Goal: Transaction & Acquisition: Purchase product/service

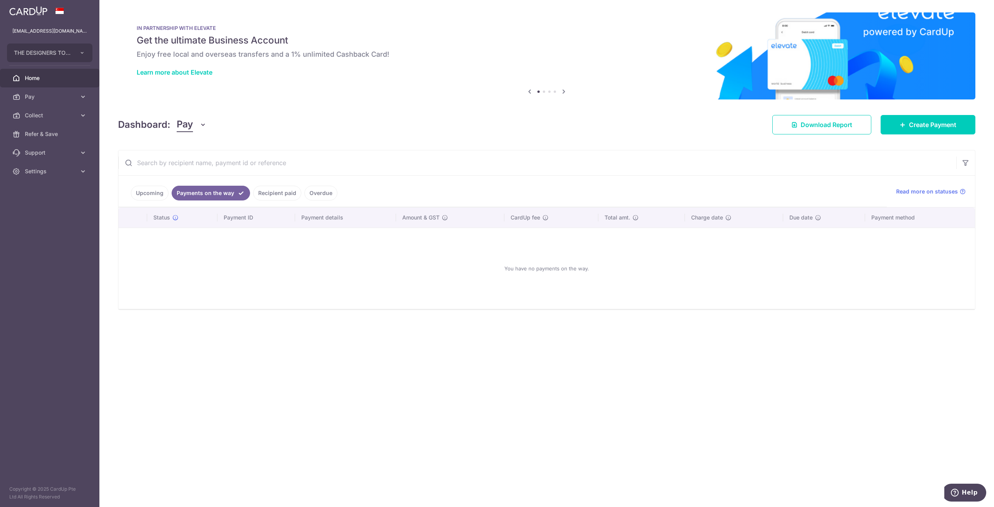
click at [265, 191] on link "Recipient paid" at bounding box center [277, 193] width 48 height 15
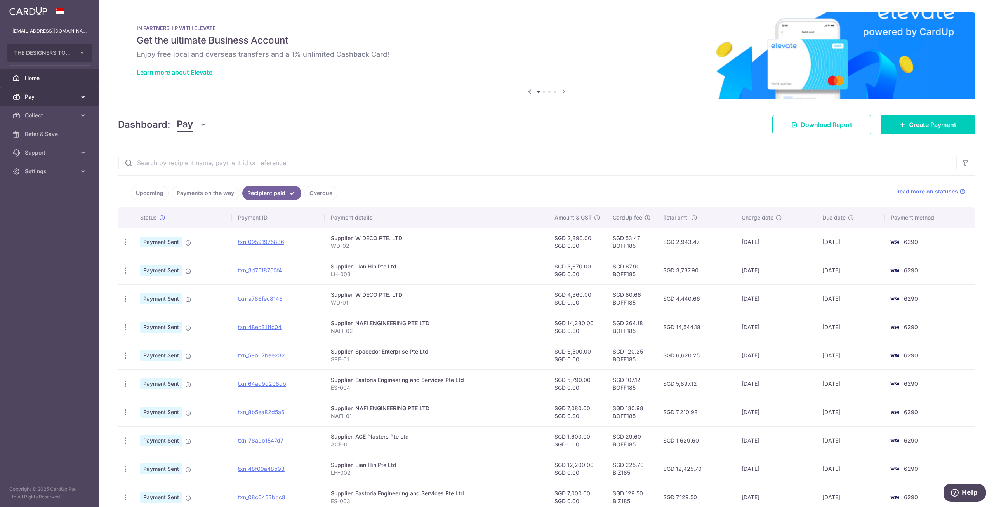
click at [52, 96] on span "Pay" at bounding box center [50, 97] width 51 height 8
click at [50, 115] on span "Payments" at bounding box center [50, 115] width 51 height 8
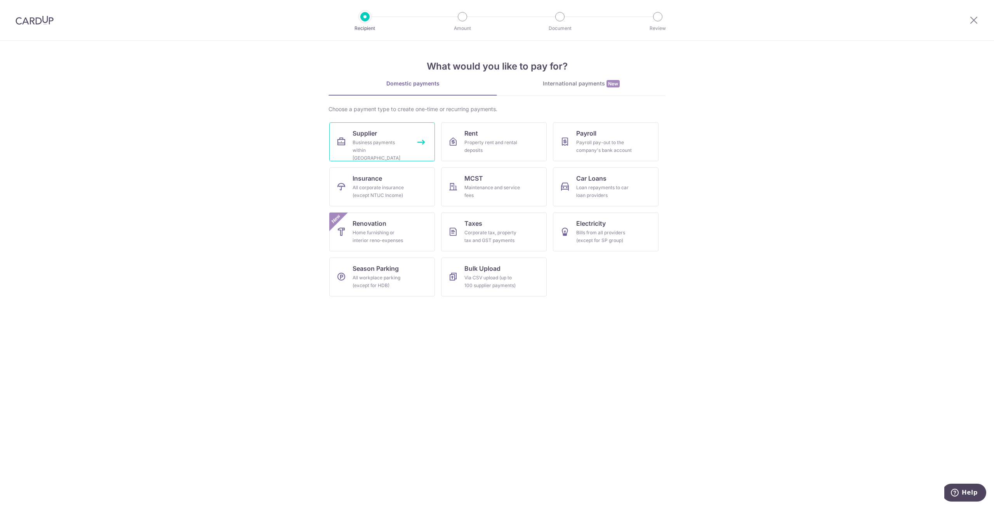
click at [390, 138] on link "Supplier Business payments within [GEOGRAPHIC_DATA]" at bounding box center [382, 141] width 106 height 39
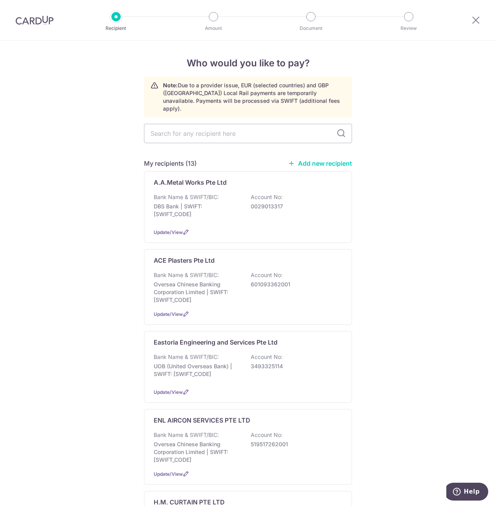
click at [328, 160] on link "Add new recipient" at bounding box center [320, 164] width 64 height 8
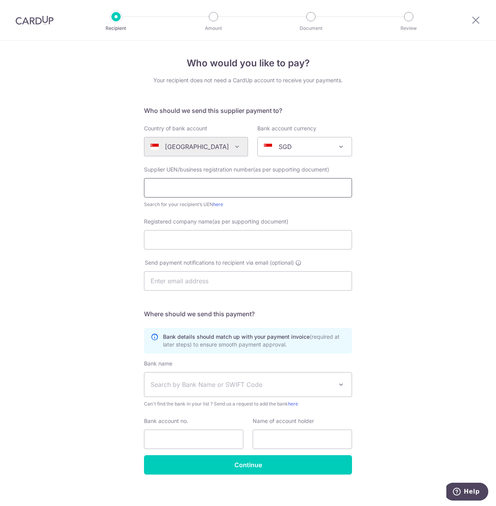
click at [192, 191] on input "text" at bounding box center [248, 187] width 208 height 19
click at [174, 188] on input "text" at bounding box center [248, 187] width 208 height 19
paste input "201904258C"
type input "201904258C"
click at [154, 238] on input "Registered company name(as per supporting document)" at bounding box center [248, 239] width 208 height 19
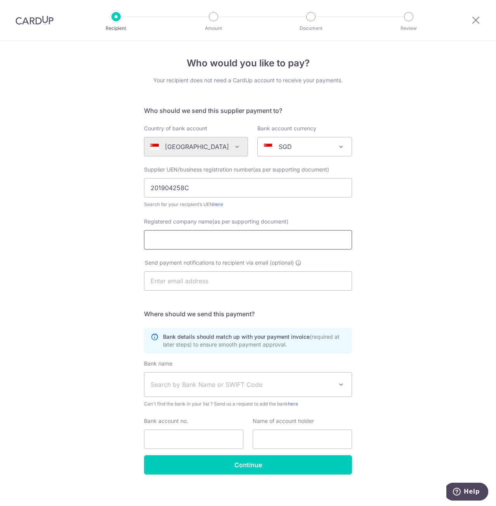
click at [173, 237] on input "Registered company name(as per supporting document)" at bounding box center [248, 239] width 208 height 19
paste input "SG GDW Supplies Pte. Ltd."
type input "SG GDW Supplies Pte. Ltd"
click at [291, 441] on input "text" at bounding box center [302, 439] width 99 height 19
paste input "SG GDW Supplies Pte. Ltd."
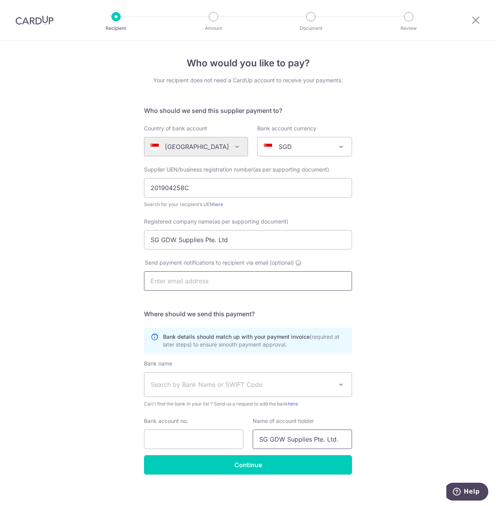
type input "SG GDW Supplies Pte. Ltd."
click at [175, 285] on input "text" at bounding box center [248, 280] width 208 height 19
type input "xavier@habitatinterior.com"
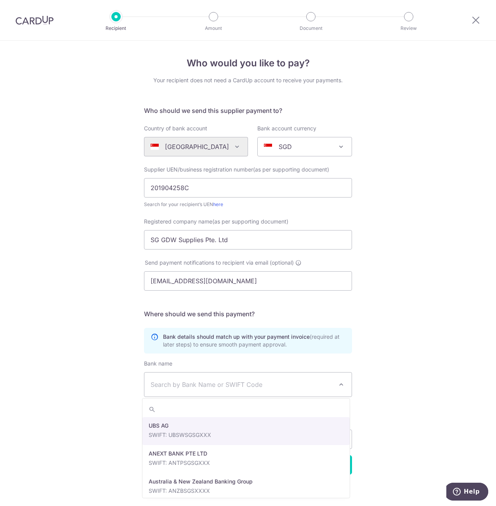
click at [179, 380] on span "Search by Bank Name or SWIFT Code" at bounding box center [242, 384] width 182 height 9
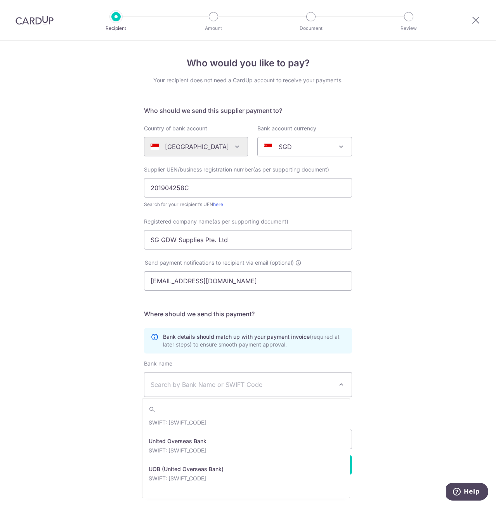
scroll to position [1567, 0]
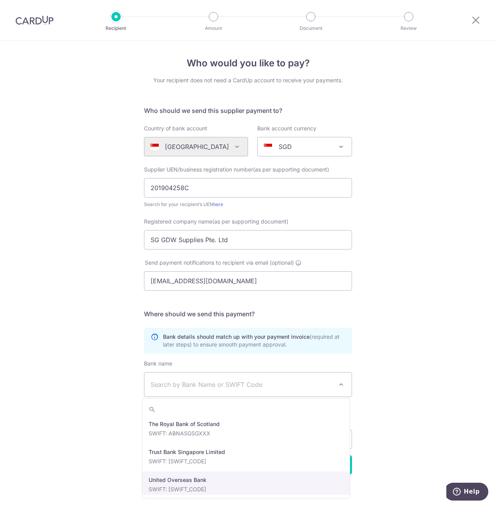
select select "23668"
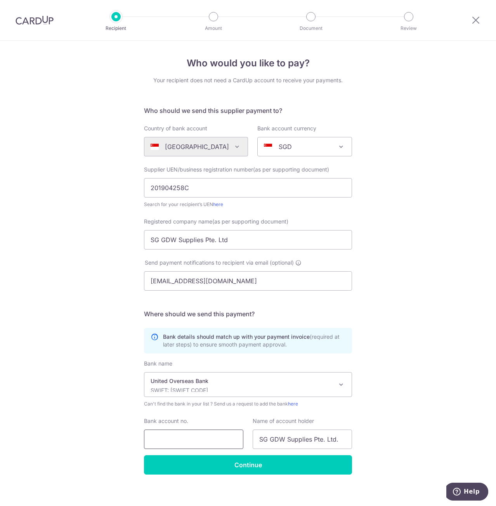
click at [194, 436] on input "Bank account no." at bounding box center [193, 439] width 99 height 19
click at [179, 432] on input "Bank account no." at bounding box center [193, 439] width 99 height 19
paste input "3303183173"
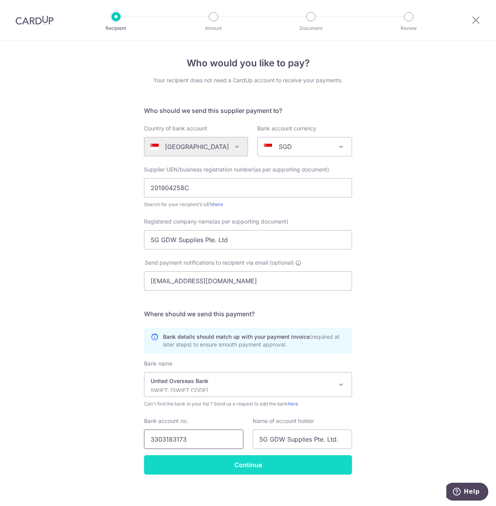
type input "3303183173"
click at [173, 461] on input "Continue" at bounding box center [248, 464] width 208 height 19
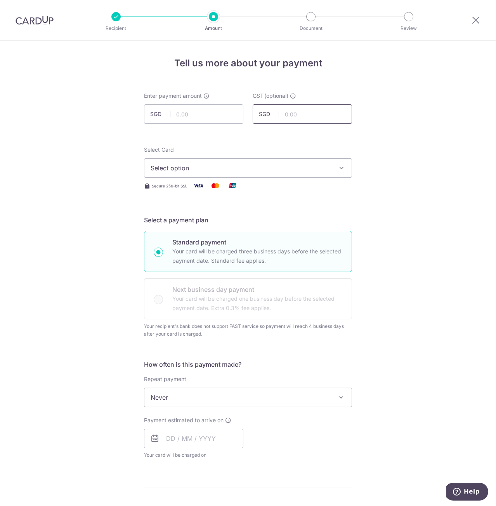
click at [296, 112] on input "text" at bounding box center [302, 113] width 99 height 19
click at [210, 114] on input "text" at bounding box center [193, 113] width 99 height 19
type input "1,922.76"
click at [262, 165] on span "Select option" at bounding box center [241, 167] width 181 height 9
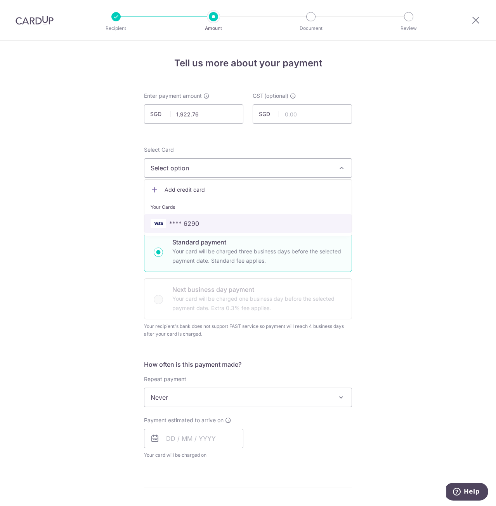
click at [194, 219] on span "**** 6290" at bounding box center [184, 223] width 30 height 9
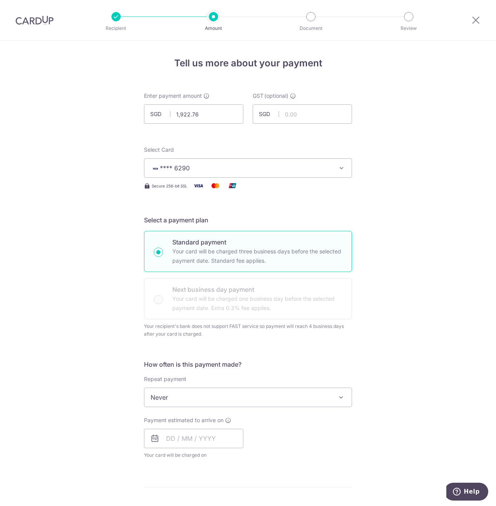
click at [167, 402] on span "Never" at bounding box center [247, 397] width 207 height 19
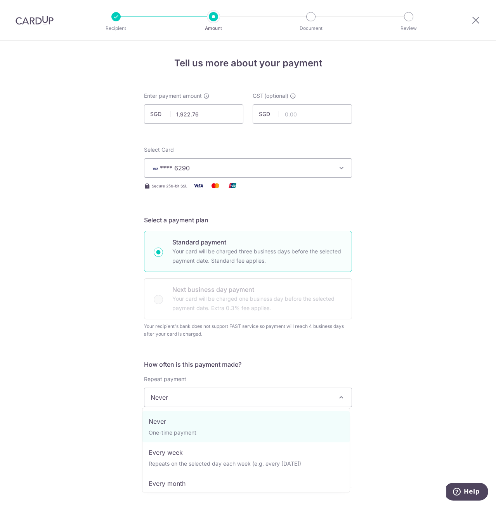
click at [154, 396] on span "Never" at bounding box center [247, 397] width 207 height 19
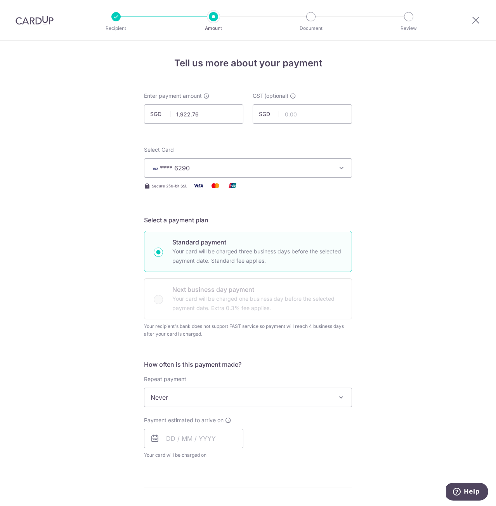
scroll to position [194, 0]
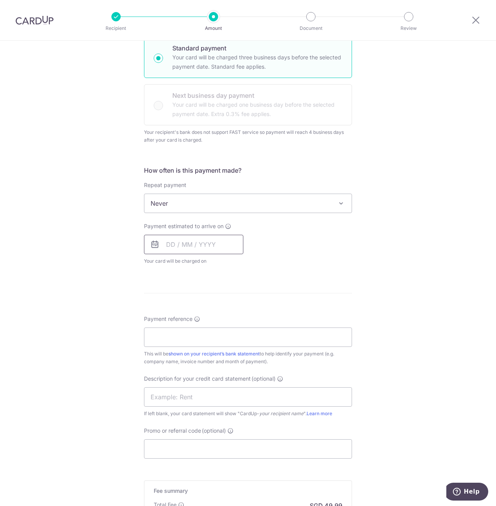
click at [161, 250] on input "text" at bounding box center [193, 244] width 99 height 19
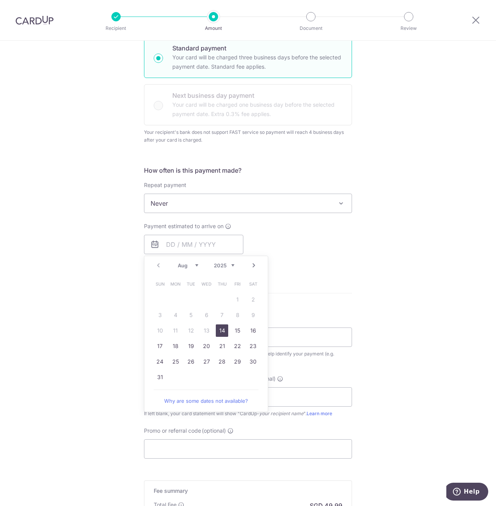
click at [218, 331] on link "14" at bounding box center [222, 330] width 12 height 12
type input "14/08/2025"
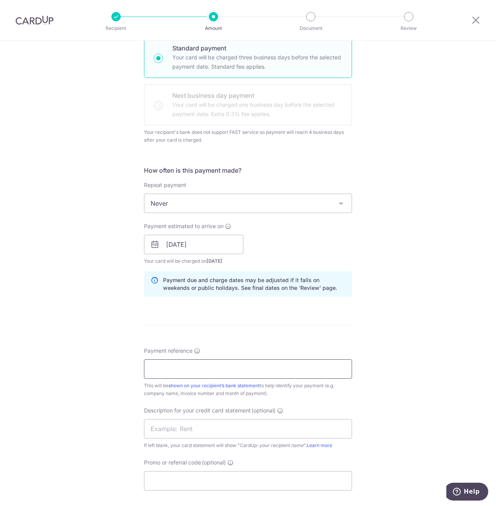
click at [192, 370] on input "Payment reference" at bounding box center [248, 368] width 208 height 19
type input "GDW-01"
click at [199, 428] on input "text" at bounding box center [248, 428] width 208 height 19
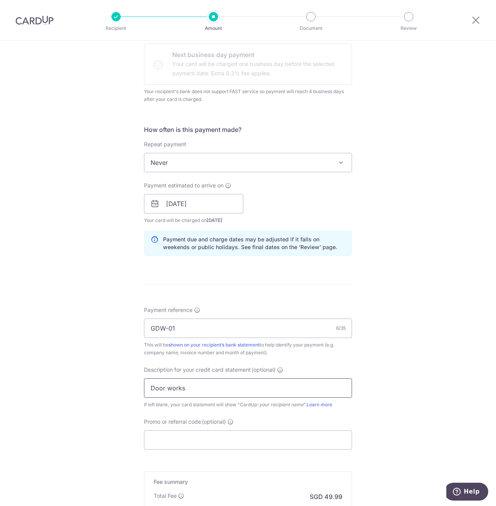
scroll to position [337, 0]
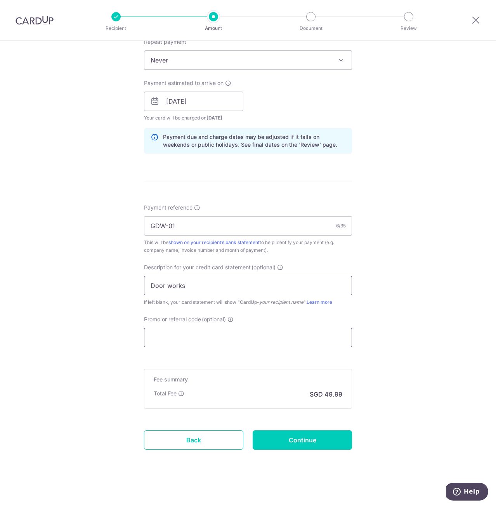
type input "Door works"
click at [177, 335] on input "Promo or referral code (optional)" at bounding box center [248, 337] width 208 height 19
paste input "BOFF185"
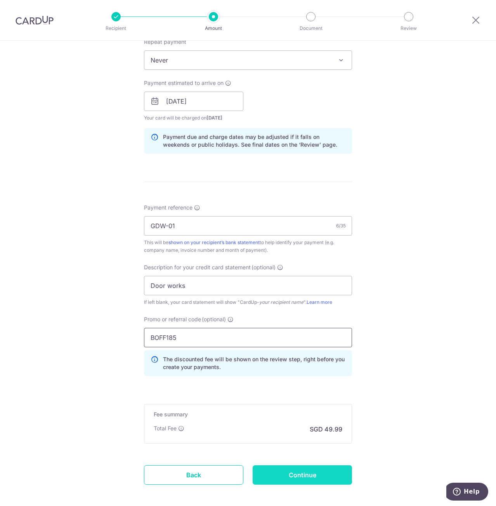
type input "BOFF185"
click at [286, 477] on input "Continue" at bounding box center [302, 474] width 99 height 19
type input "Create Schedule"
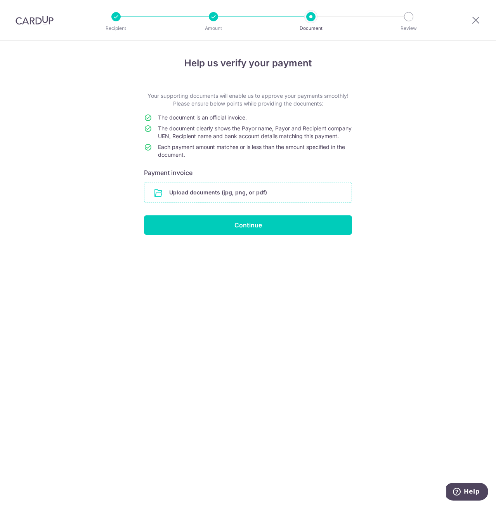
click at [187, 196] on input "file" at bounding box center [247, 192] width 207 height 20
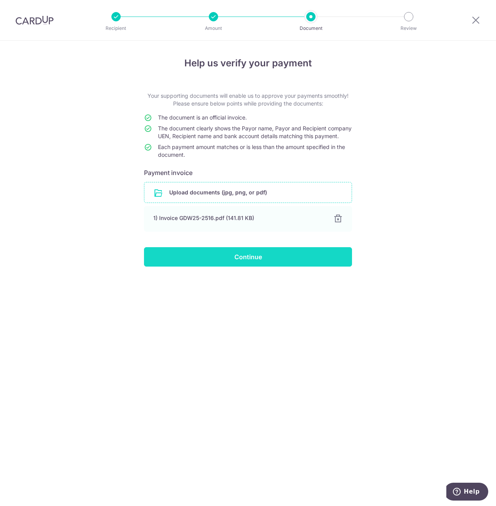
click at [252, 267] on input "Continue" at bounding box center [248, 256] width 208 height 19
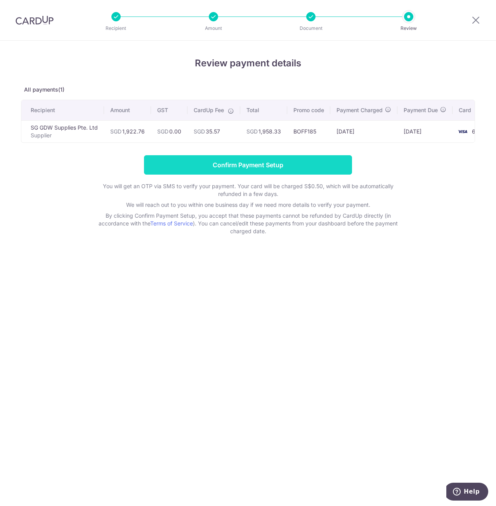
click at [270, 165] on input "Confirm Payment Setup" at bounding box center [248, 164] width 208 height 19
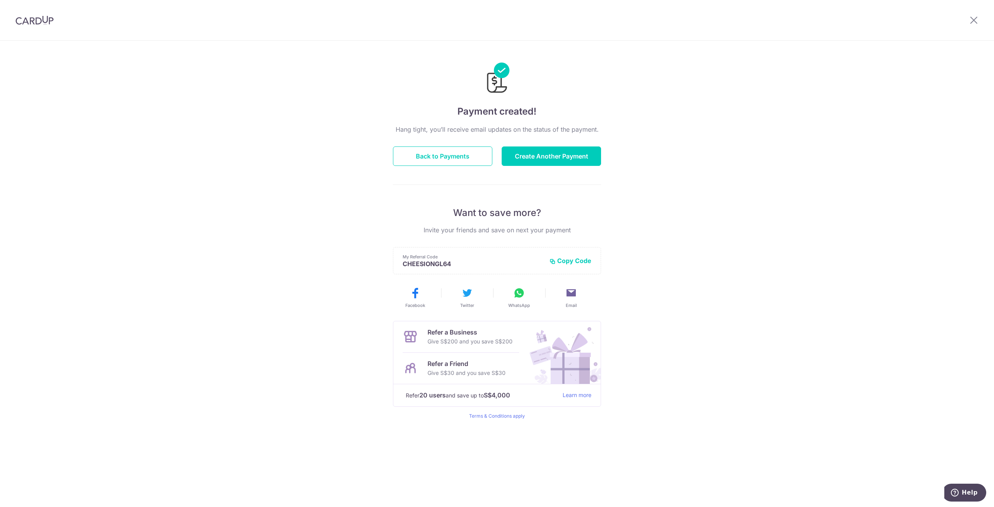
click at [33, 17] on img at bounding box center [35, 20] width 38 height 9
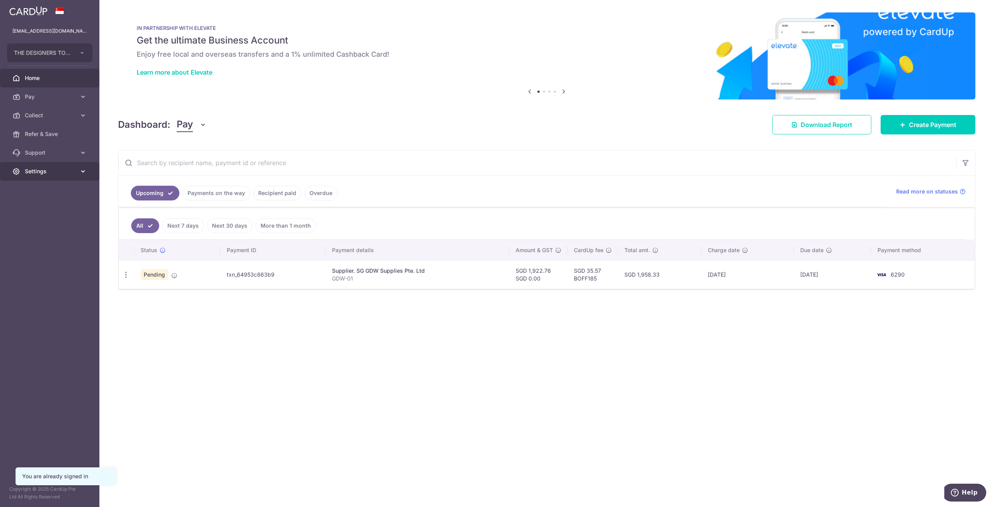
click at [48, 173] on span "Settings" at bounding box center [50, 171] width 51 height 8
click at [61, 205] on span "Logout" at bounding box center [50, 209] width 51 height 8
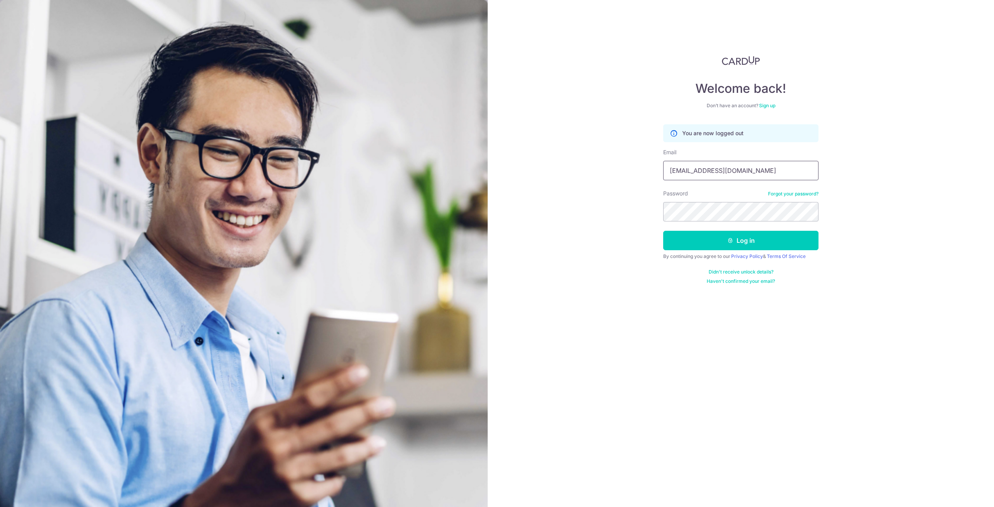
drag, startPoint x: 745, startPoint y: 171, endPoint x: 480, endPoint y: 156, distance: 265.5
click at [480, 156] on section "Welcome back! Don’t have an account? Sign up You are now logged out Email [EMAI…" at bounding box center [497, 253] width 994 height 507
type input "[EMAIL_ADDRESS][DOMAIN_NAME]"
click at [758, 237] on button "Log in" at bounding box center [740, 240] width 155 height 19
